Goal: Transaction & Acquisition: Obtain resource

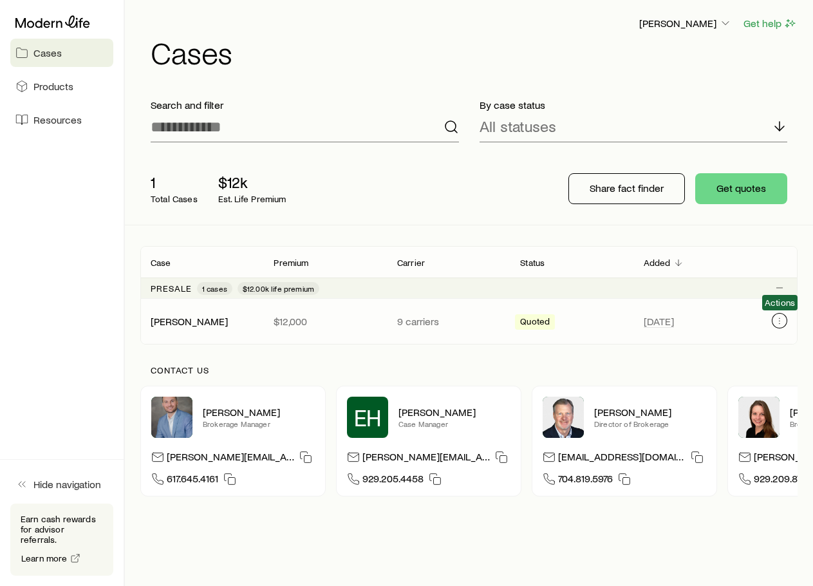
click at [782, 321] on icon "Client cases" at bounding box center [780, 321] width 10 height 10
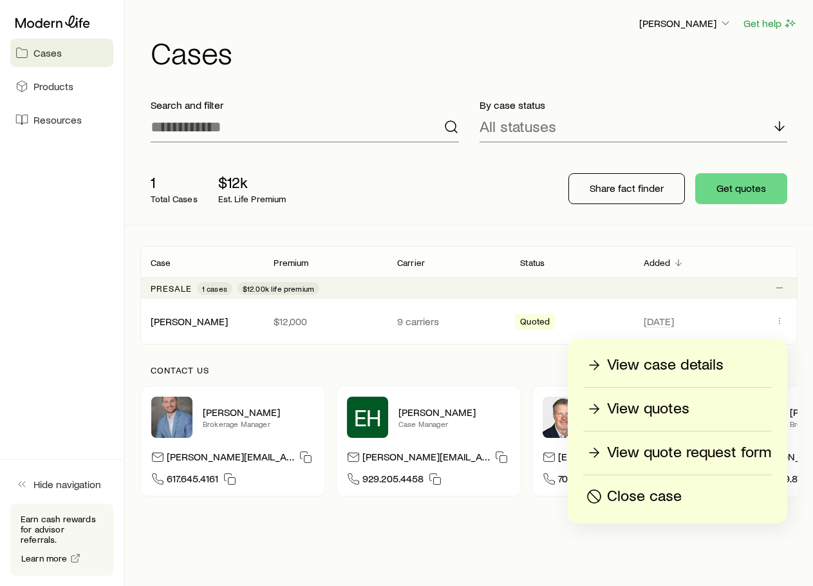
click at [659, 408] on p "View quotes" at bounding box center [648, 409] width 82 height 21
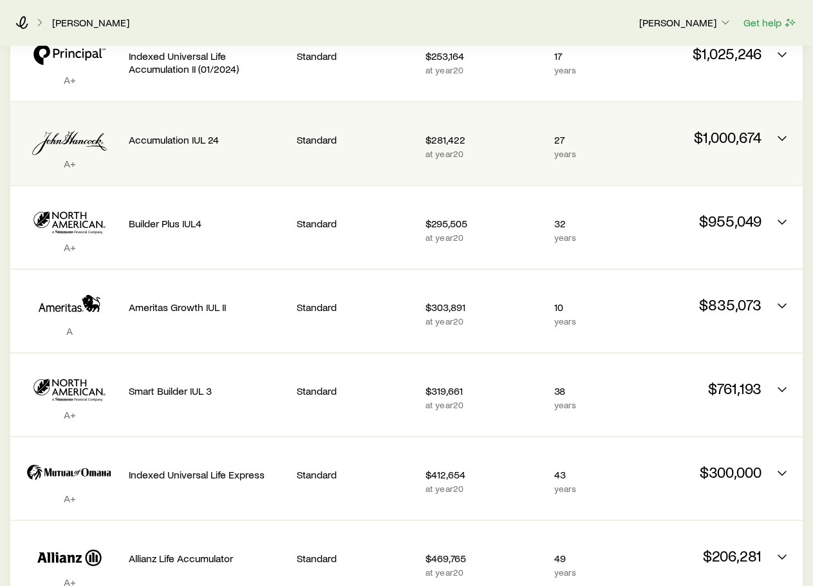
scroll to position [390, 0]
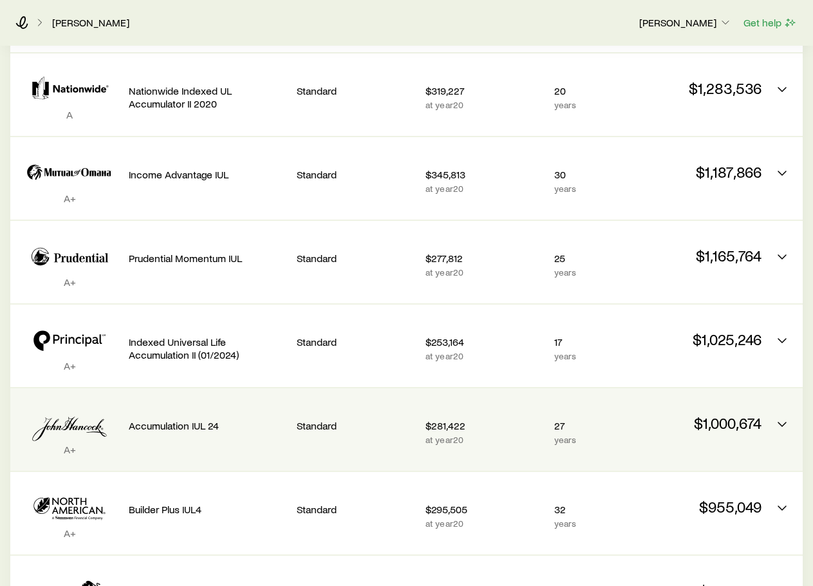
click at [229, 408] on div "Accumulation IUL 24" at bounding box center [208, 423] width 158 height 49
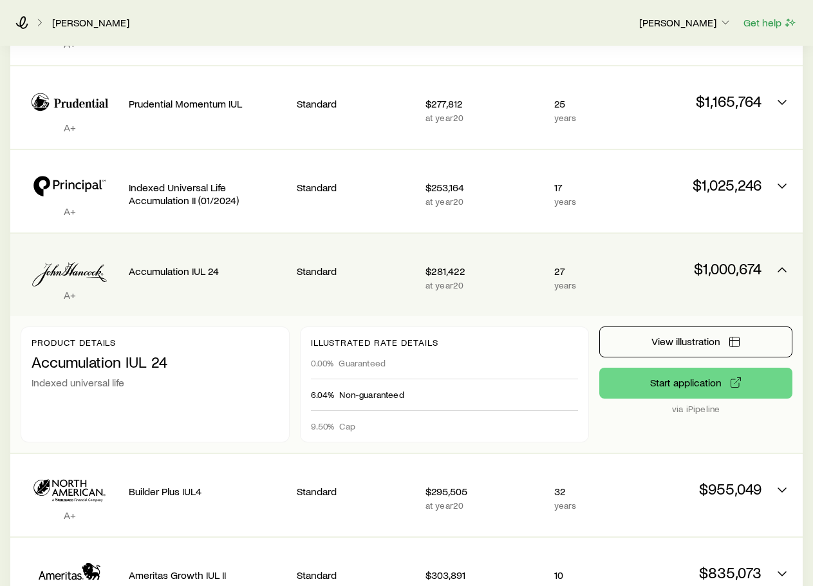
scroll to position [648, 0]
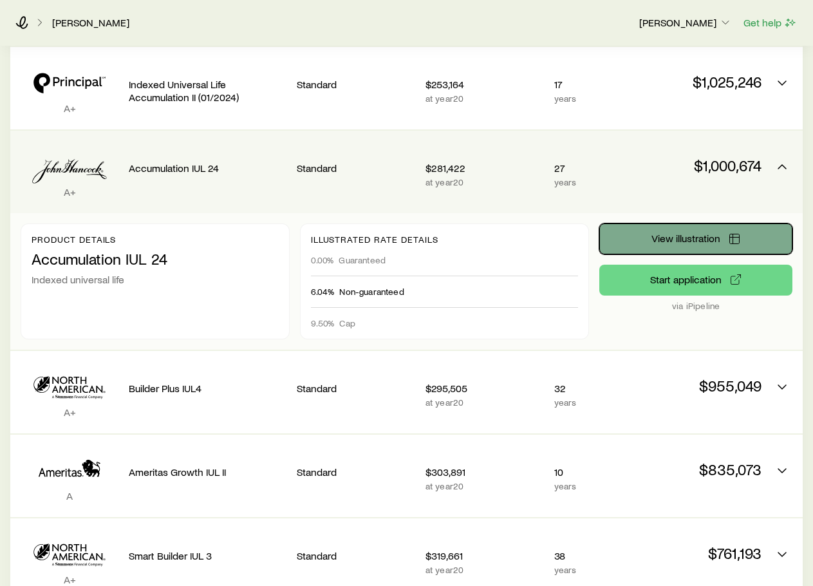
click at [686, 233] on span "View illustration" at bounding box center [686, 238] width 69 height 10
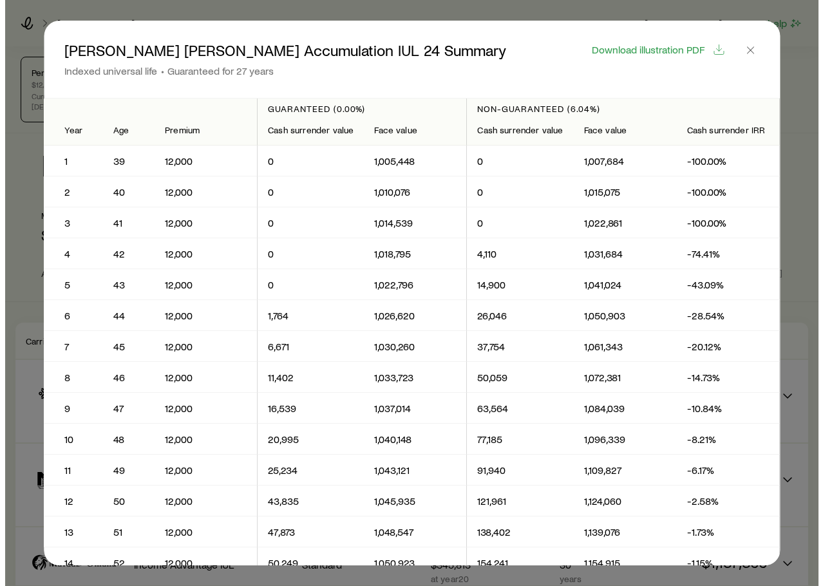
scroll to position [0, 0]
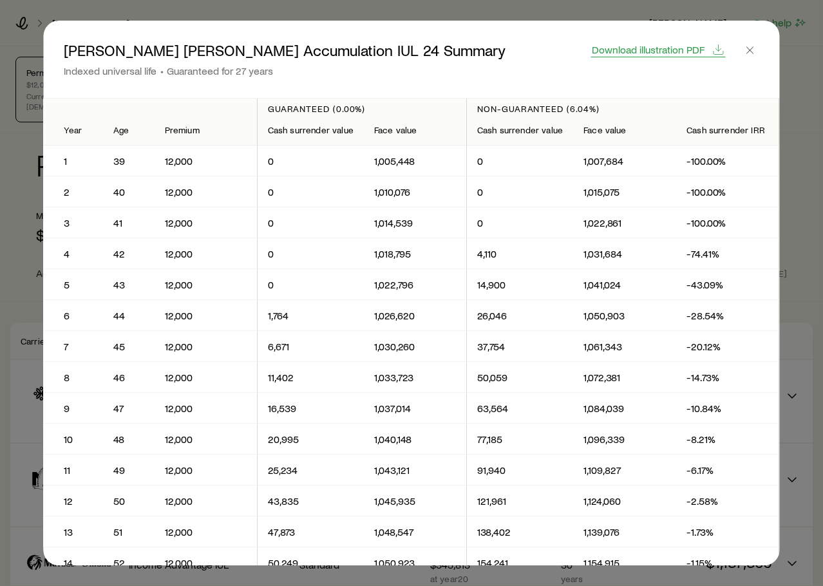
click at [661, 50] on span "Download illustration PDF" at bounding box center [648, 49] width 113 height 10
click at [747, 50] on icon "button" at bounding box center [750, 50] width 13 height 13
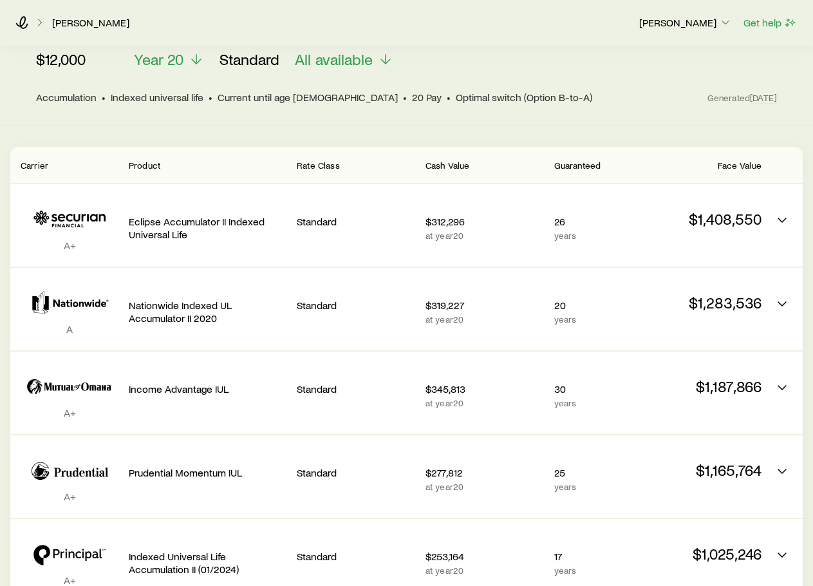
scroll to position [4, 0]
